Goal: Navigation & Orientation: Find specific page/section

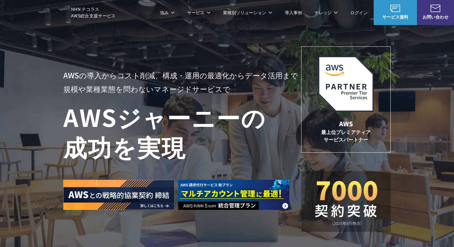
click at [146, 162] on link "AWS 生成AI活用支援" at bounding box center [166, 161] width 40 height 6
click at [328, 54] on link "Google Cloud 請求代行サービス" at bounding box center [345, 52] width 63 height 6
click at [117, 118] on link "中堅中小企業向け AWS導入支援" at bounding box center [99, 117] width 62 height 6
